Goal: Task Accomplishment & Management: Complete application form

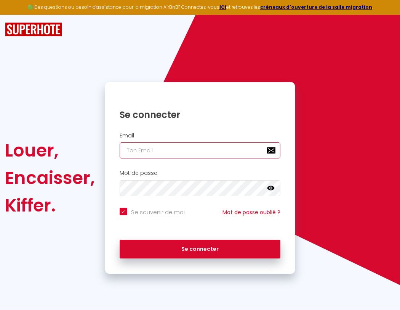
type input "l"
checkbox input "true"
type input "le"
checkbox input "true"
type input "les"
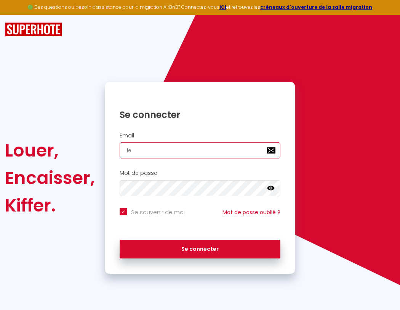
checkbox input "true"
type input "lesp"
checkbox input "true"
type input "lespa"
checkbox input "true"
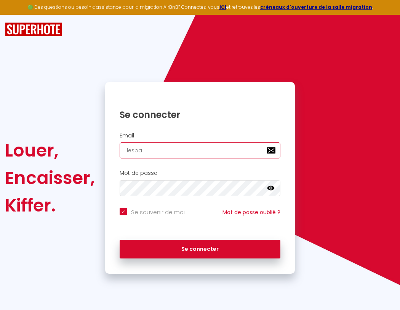
type input "lespac"
checkbox input "true"
type input "l"
checkbox input "true"
type input "lespace"
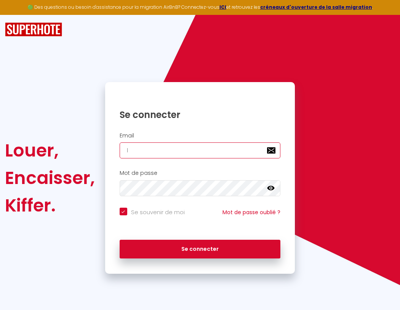
checkbox input "true"
type input "le"
checkbox input "true"
type input "lespaced"
checkbox input "true"
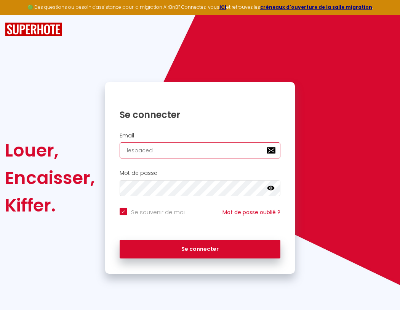
type input "les"
checkbox input "true"
type input "lespacede"
checkbox input "true"
type input "lesp"
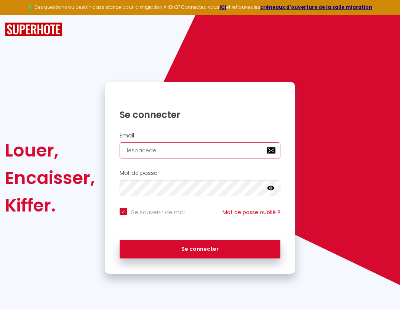
checkbox input "true"
type input "lespacedet"
checkbox input "true"
type input "lespa"
checkbox input "true"
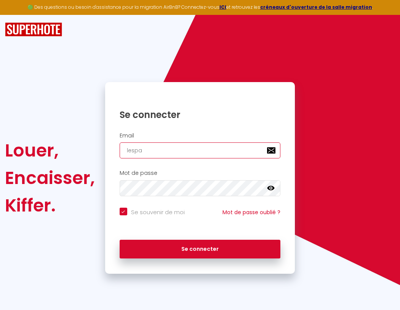
type input "lespacedete"
checkbox input "true"
type input "lespac"
checkbox input "true"
type input "lespacedeten"
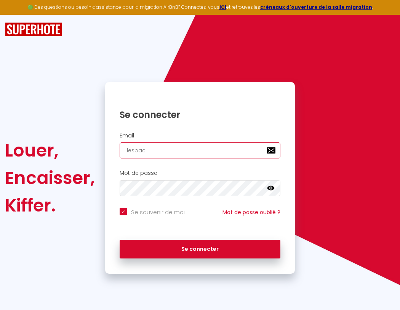
checkbox input "true"
type input "l"
checkbox input "true"
type input "lespace"
checkbox input "true"
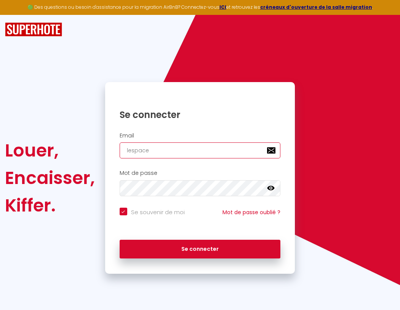
type input "le"
checkbox input "true"
type input "lespaced"
checkbox input "true"
type input "les"
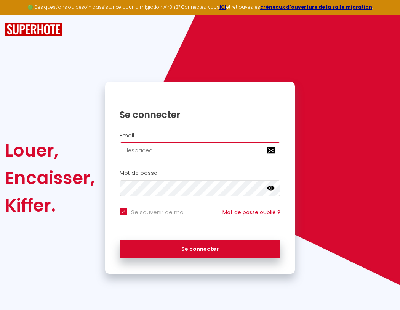
checkbox input "true"
type input "lespacede"
checkbox input "true"
type input "lesp"
checkbox input "true"
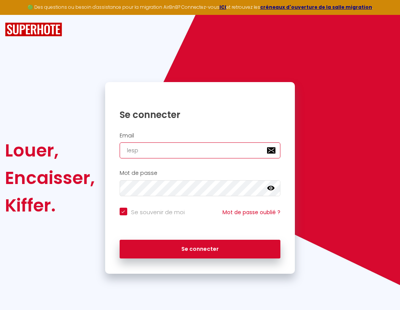
type input "lespacedet"
checkbox input "true"
type input "lespa"
checkbox input "true"
type input "lespacedete"
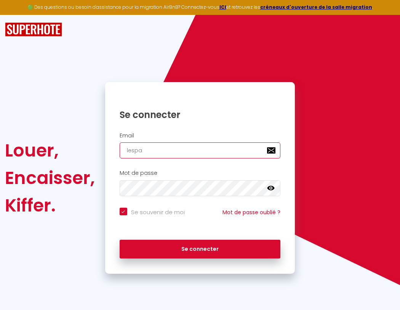
checkbox input "true"
type input "lespac"
checkbox input "true"
